Goal: Information Seeking & Learning: Find contact information

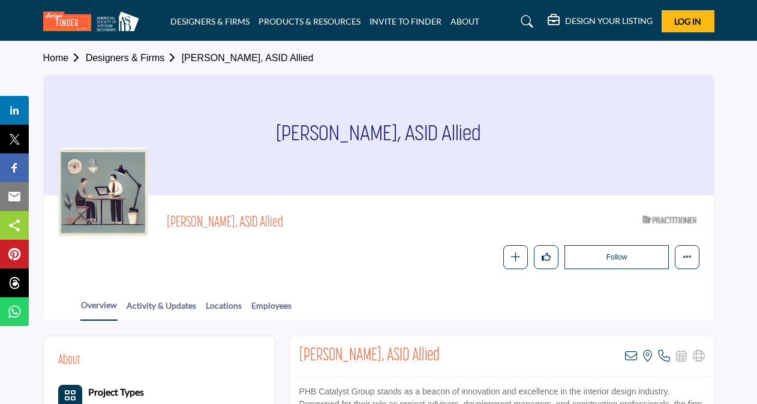
click at [128, 56] on link "Designers & Firms" at bounding box center [134, 58] width 96 height 10
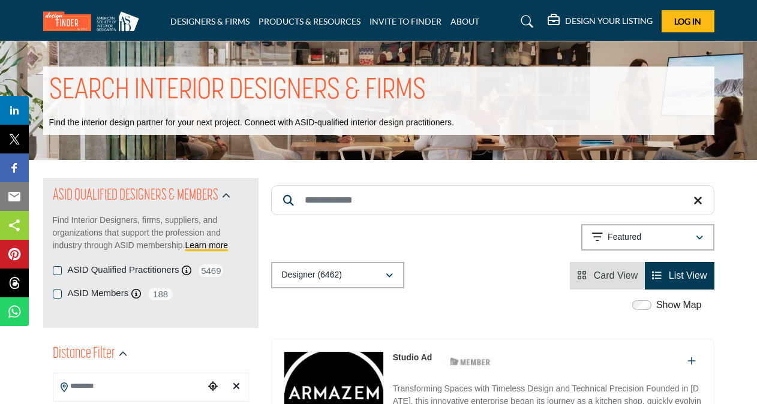
click at [341, 200] on input "Search Keyword" at bounding box center [492, 200] width 443 height 30
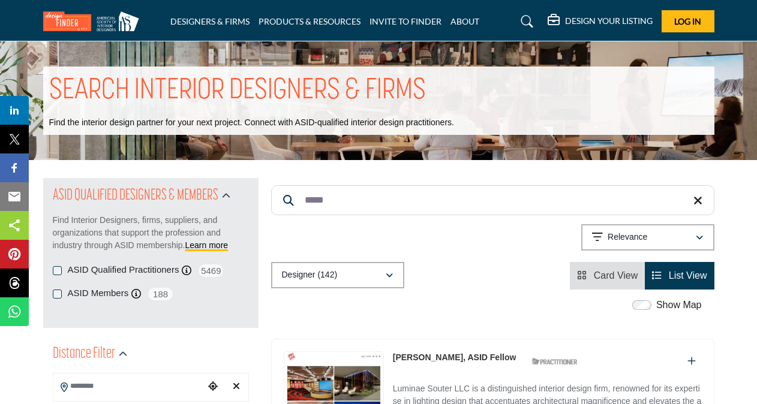
type input "*****"
click at [133, 389] on input "Search Location" at bounding box center [128, 386] width 151 height 23
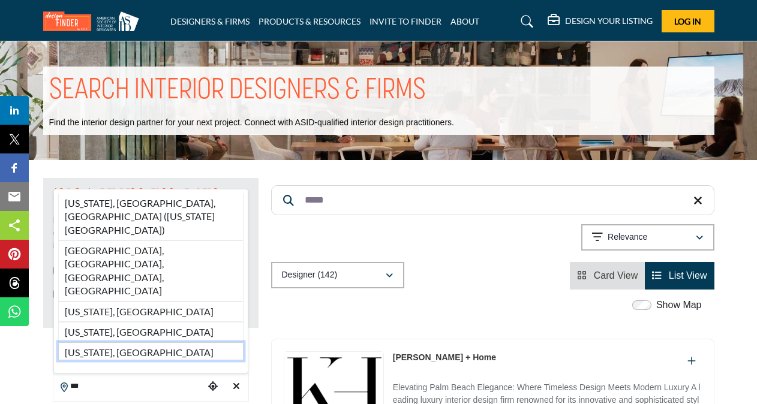
click at [115, 353] on li "New Jersey, USA" at bounding box center [150, 351] width 185 height 17
type input "**********"
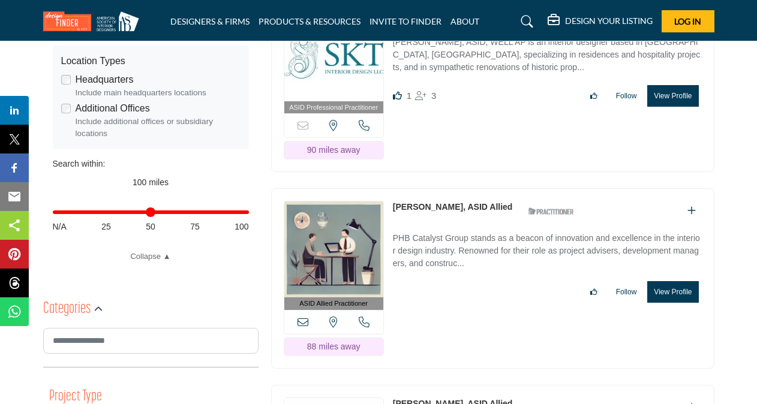
scroll to position [404, 0]
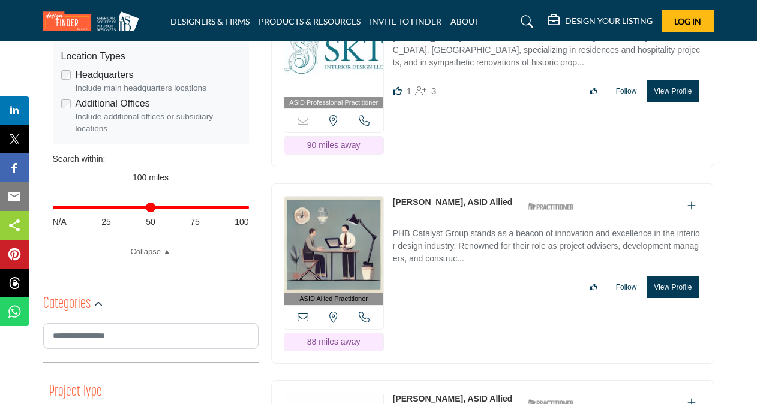
click at [347, 263] on img at bounding box center [333, 245] width 99 height 96
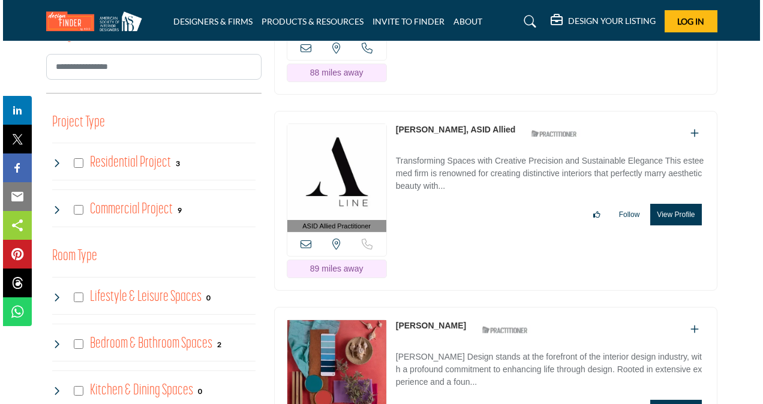
scroll to position [676, 0]
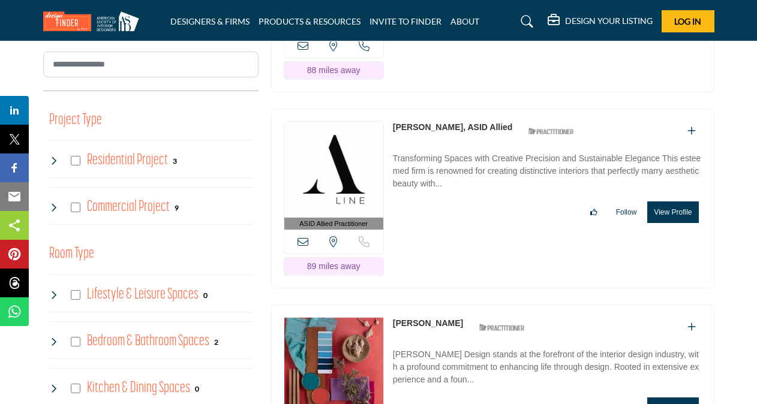
click at [670, 214] on button "View Profile" at bounding box center [673, 213] width 51 height 22
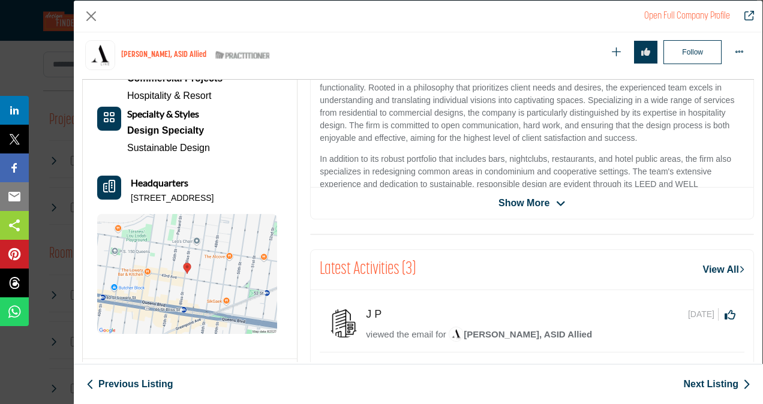
scroll to position [314, 0]
click at [556, 200] on icon "Company Data Modal" at bounding box center [561, 203] width 10 height 11
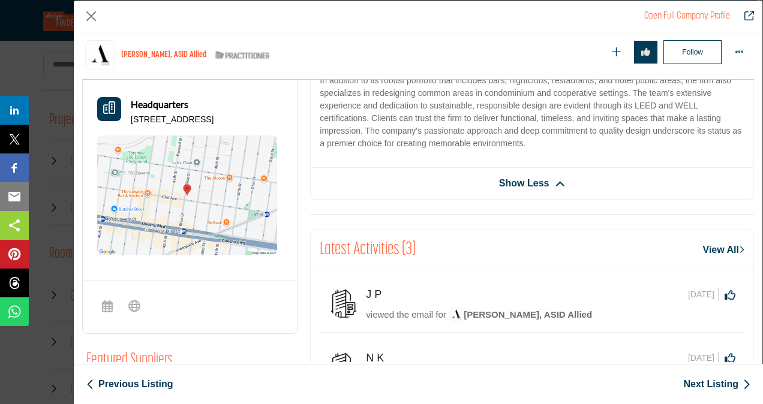
scroll to position [389, 0]
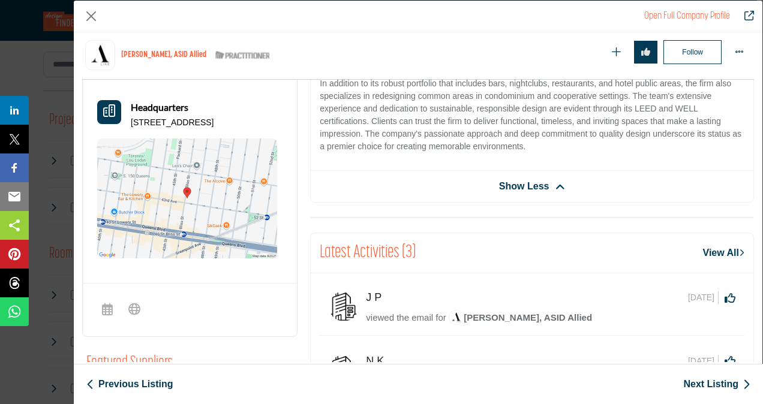
click at [205, 197] on img "Company Data Modal" at bounding box center [187, 199] width 180 height 120
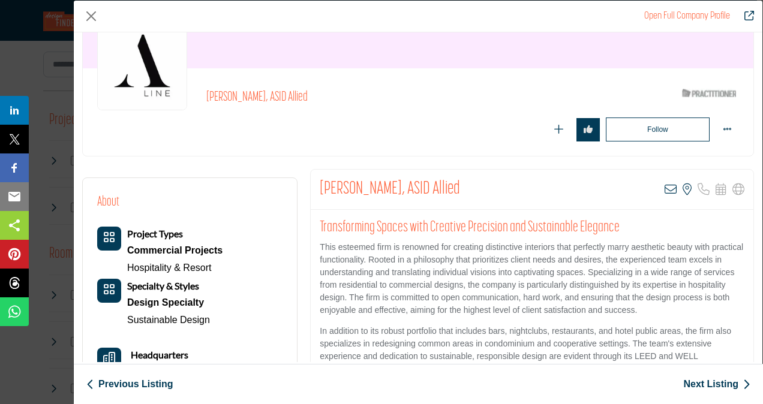
scroll to position [45, 0]
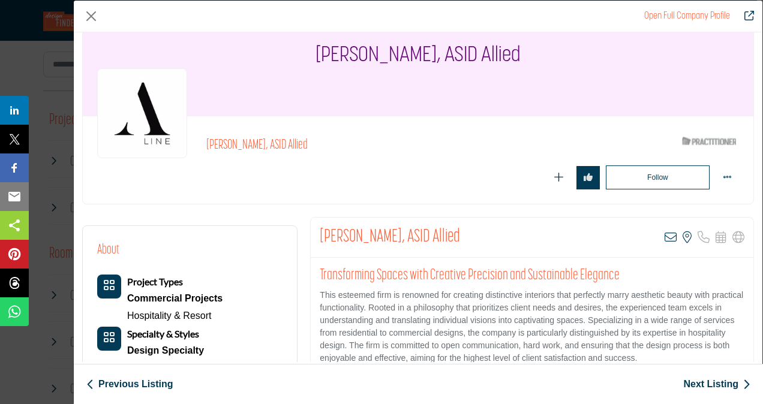
drag, startPoint x: 301, startPoint y: 52, endPoint x: 531, endPoint y: 52, distance: 229.8
click at [531, 52] on div "Courtney Krawczyk, ASID Allied" at bounding box center [418, 56] width 671 height 120
copy h1 "Courtney Krawczyk, ASID Allied"
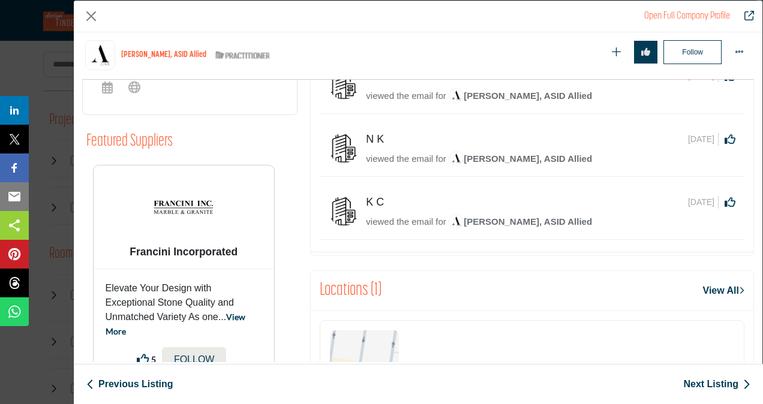
scroll to position [634, 0]
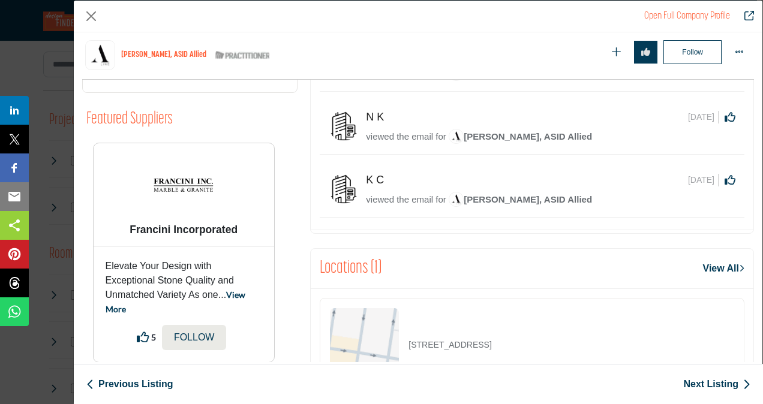
click at [148, 386] on link "Previous Listing" at bounding box center [129, 384] width 86 height 14
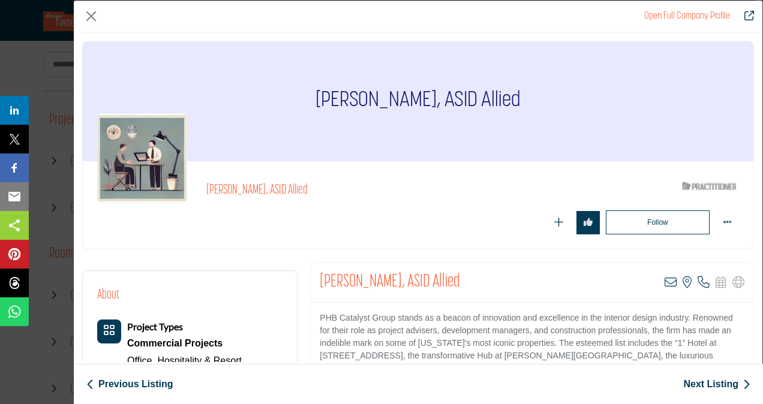
click at [706, 383] on link "Next Listing" at bounding box center [717, 384] width 67 height 14
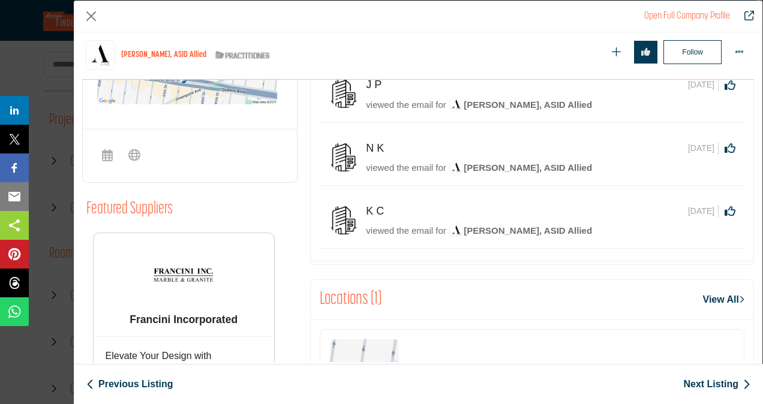
scroll to position [0, 0]
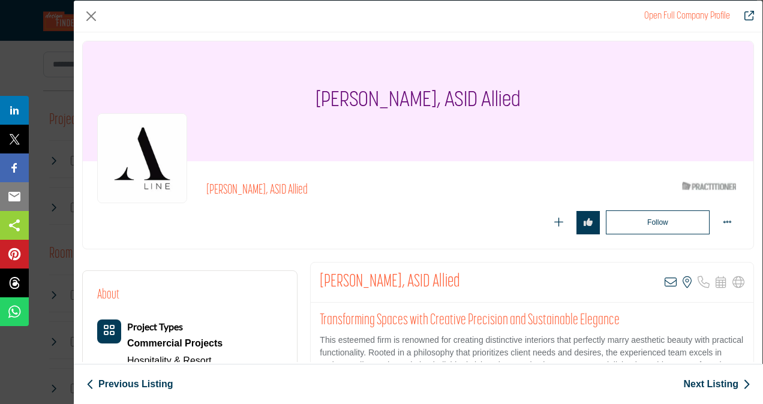
click at [708, 382] on link "Next Listing" at bounding box center [717, 384] width 67 height 14
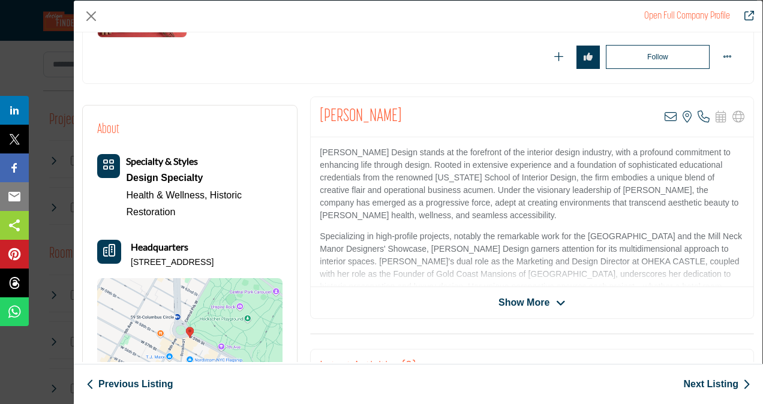
scroll to position [166, 0]
click at [557, 303] on icon "Company Data Modal" at bounding box center [561, 303] width 10 height 11
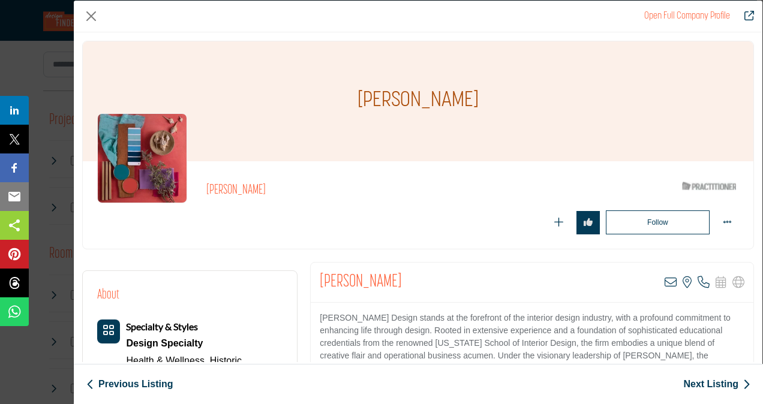
scroll to position [676, 0]
click at [597, 70] on div "Nancy Melius" at bounding box center [418, 101] width 671 height 120
drag, startPoint x: 358, startPoint y: 8, endPoint x: 325, endPoint y: 38, distance: 44.2
click at [325, 38] on div "Open Full Company Profile Nancy Melius ASID Qualified Practitioner who validate…" at bounding box center [418, 182] width 689 height 362
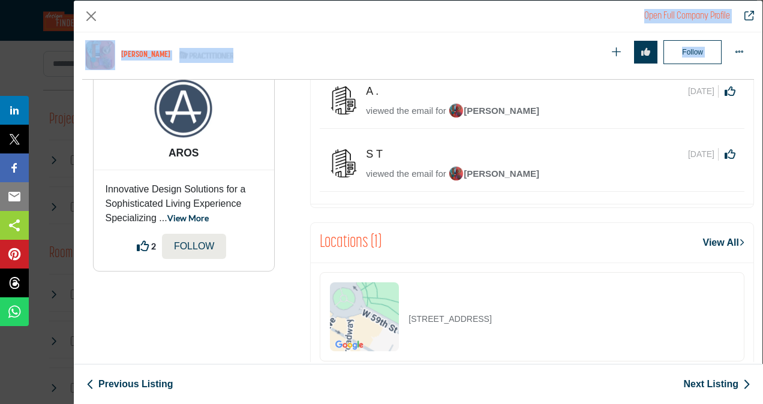
scroll to position [679, 0]
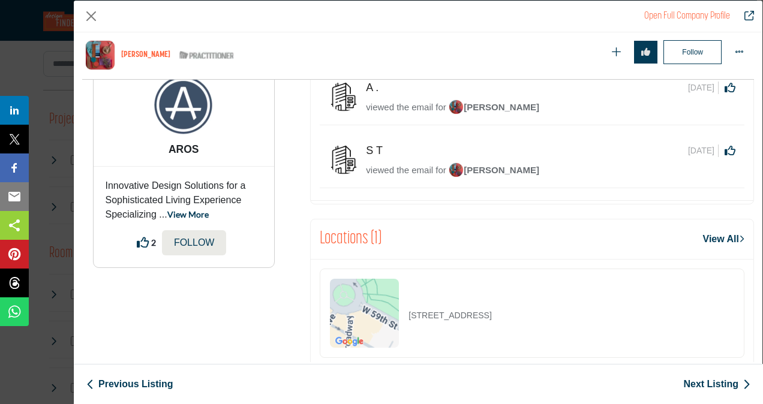
click at [702, 384] on link "Next Listing" at bounding box center [717, 384] width 67 height 14
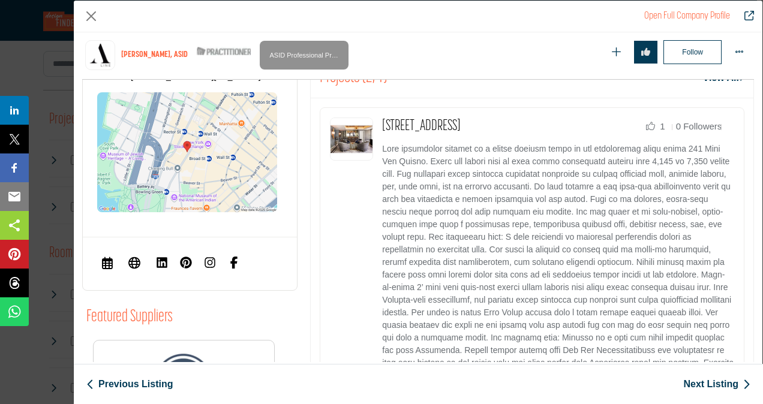
scroll to position [508, 0]
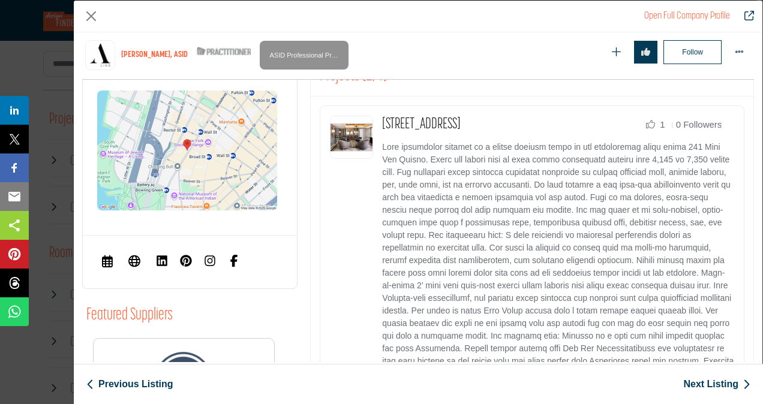
click at [716, 382] on link "Next Listing" at bounding box center [717, 384] width 67 height 14
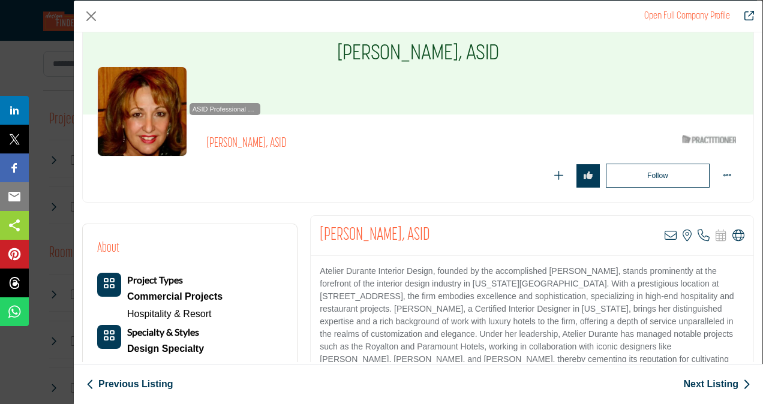
scroll to position [47, 0]
drag, startPoint x: 335, startPoint y: 52, endPoint x: 499, endPoint y: 56, distance: 163.9
click at [499, 56] on div "Pamela Durante, ASID" at bounding box center [418, 54] width 671 height 120
copy h1 "Pamela Durante, ASID"
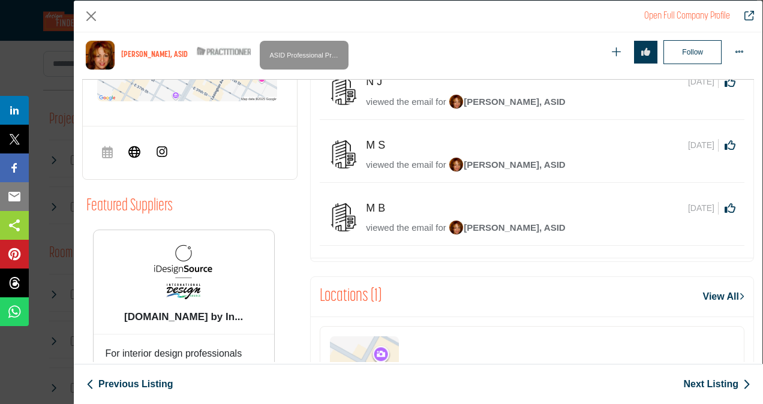
scroll to position [568, 0]
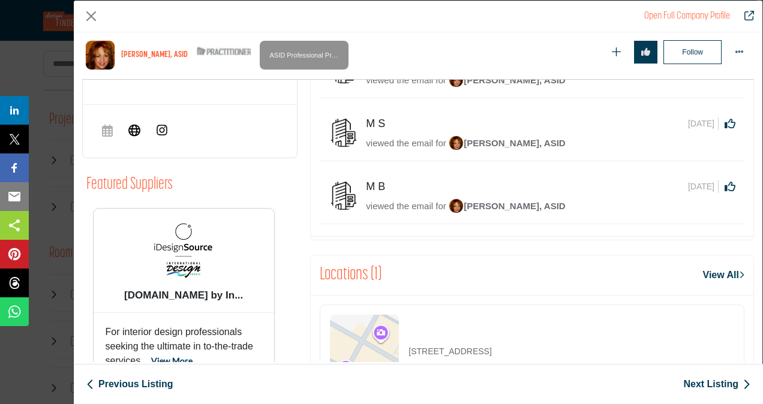
click at [714, 386] on link "Next Listing" at bounding box center [717, 384] width 67 height 14
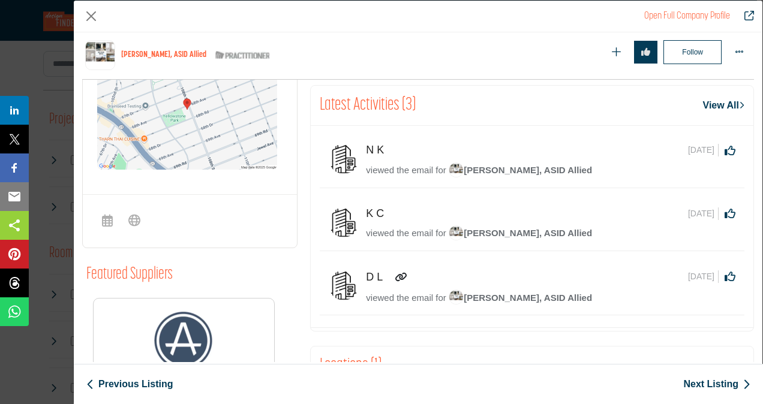
scroll to position [503, 0]
